Goal: Information Seeking & Learning: Compare options

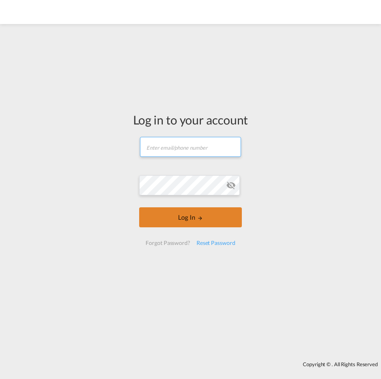
type input "[PERSON_NAME][EMAIL_ADDRESS][PERSON_NAME][DOMAIN_NAME]"
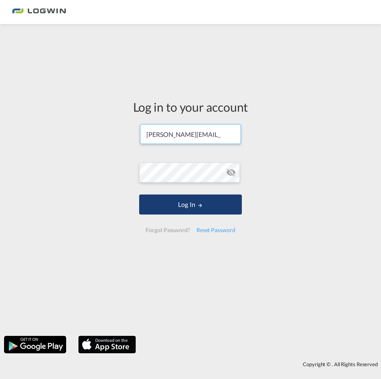
click at [191, 215] on button "Log In" at bounding box center [190, 205] width 102 height 20
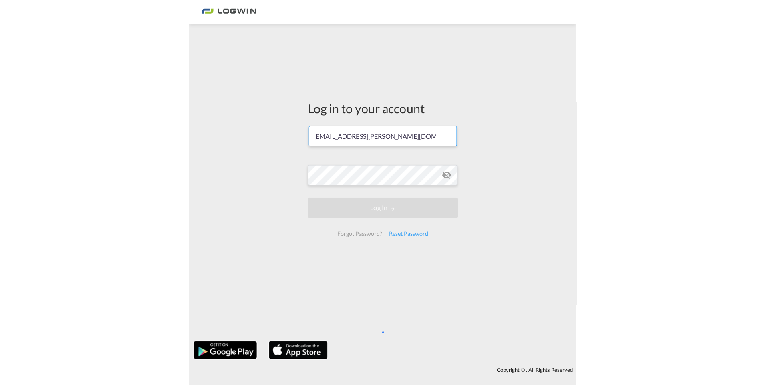
scroll to position [0, 4]
